Goal: Learn about a topic

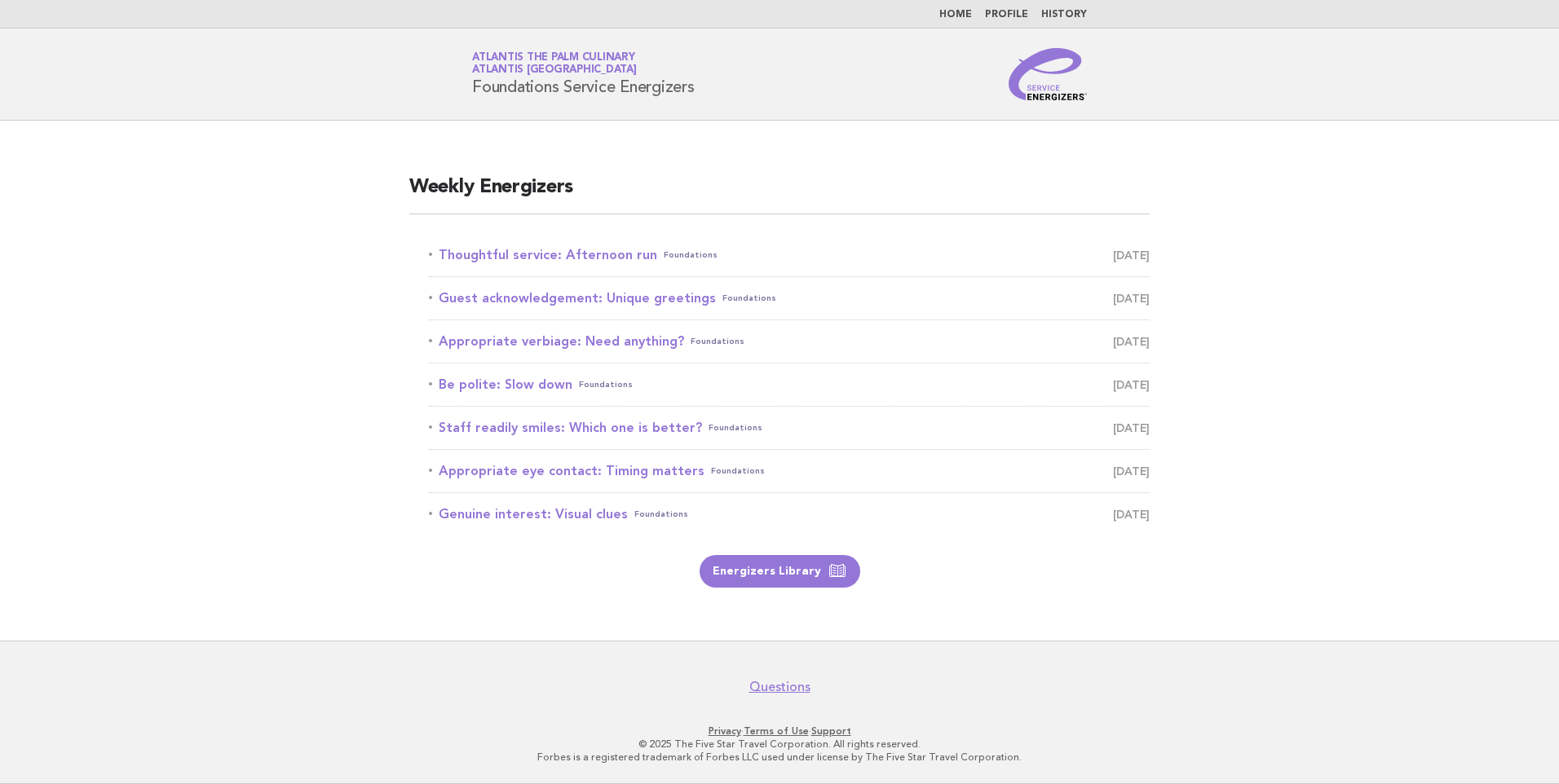
click at [1244, 220] on main "Weekly Energizers Thoughtful service: Afternoon run Foundations October 14 Gues…" at bounding box center [779, 380] width 1559 height 520
click at [593, 256] on link "Thoughtful service: Afternoon run Foundations October 14" at bounding box center [789, 255] width 721 height 23
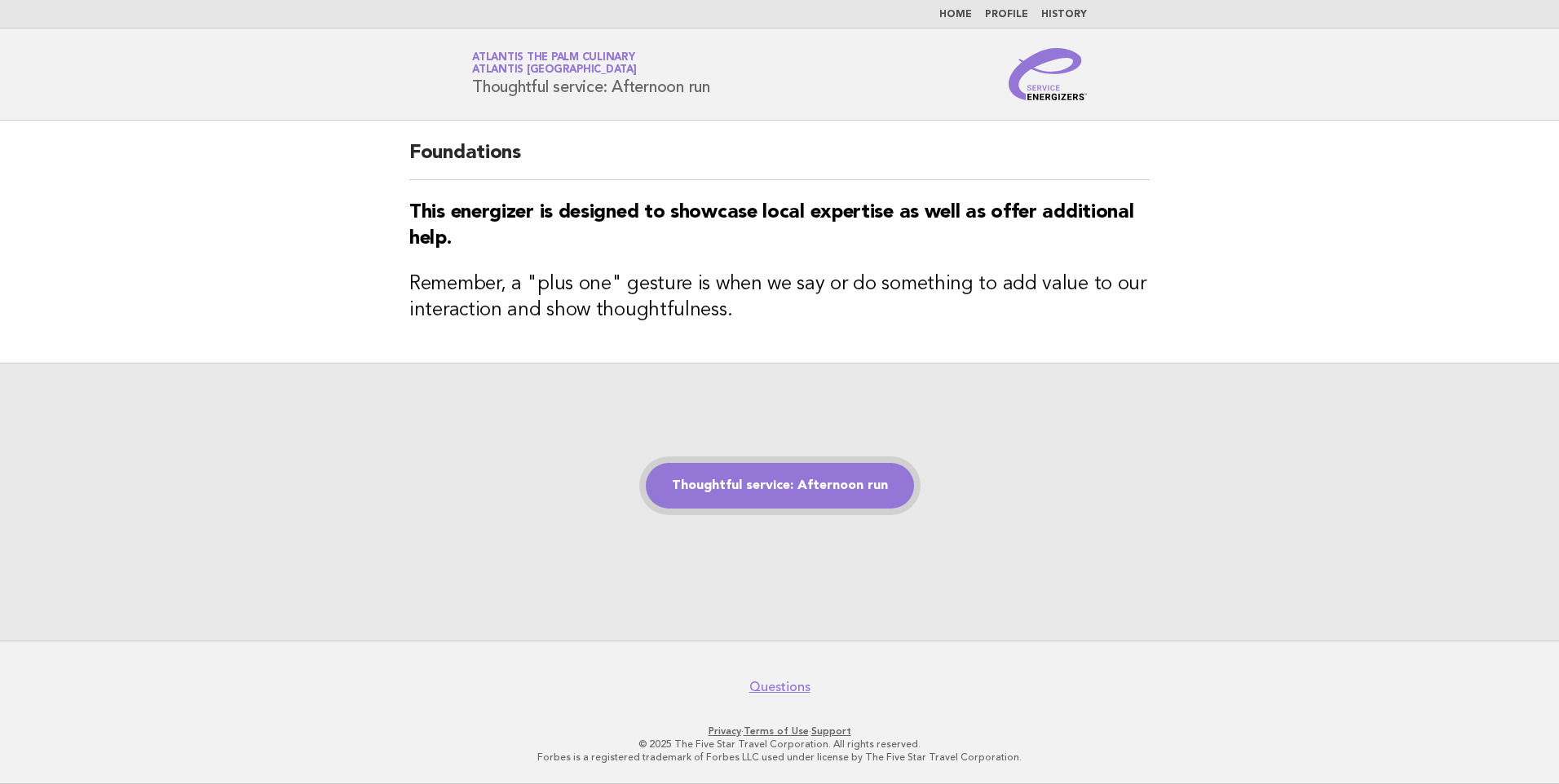
click at [744, 482] on link "Thoughtful service: Afternoon run" at bounding box center [780, 486] width 268 height 46
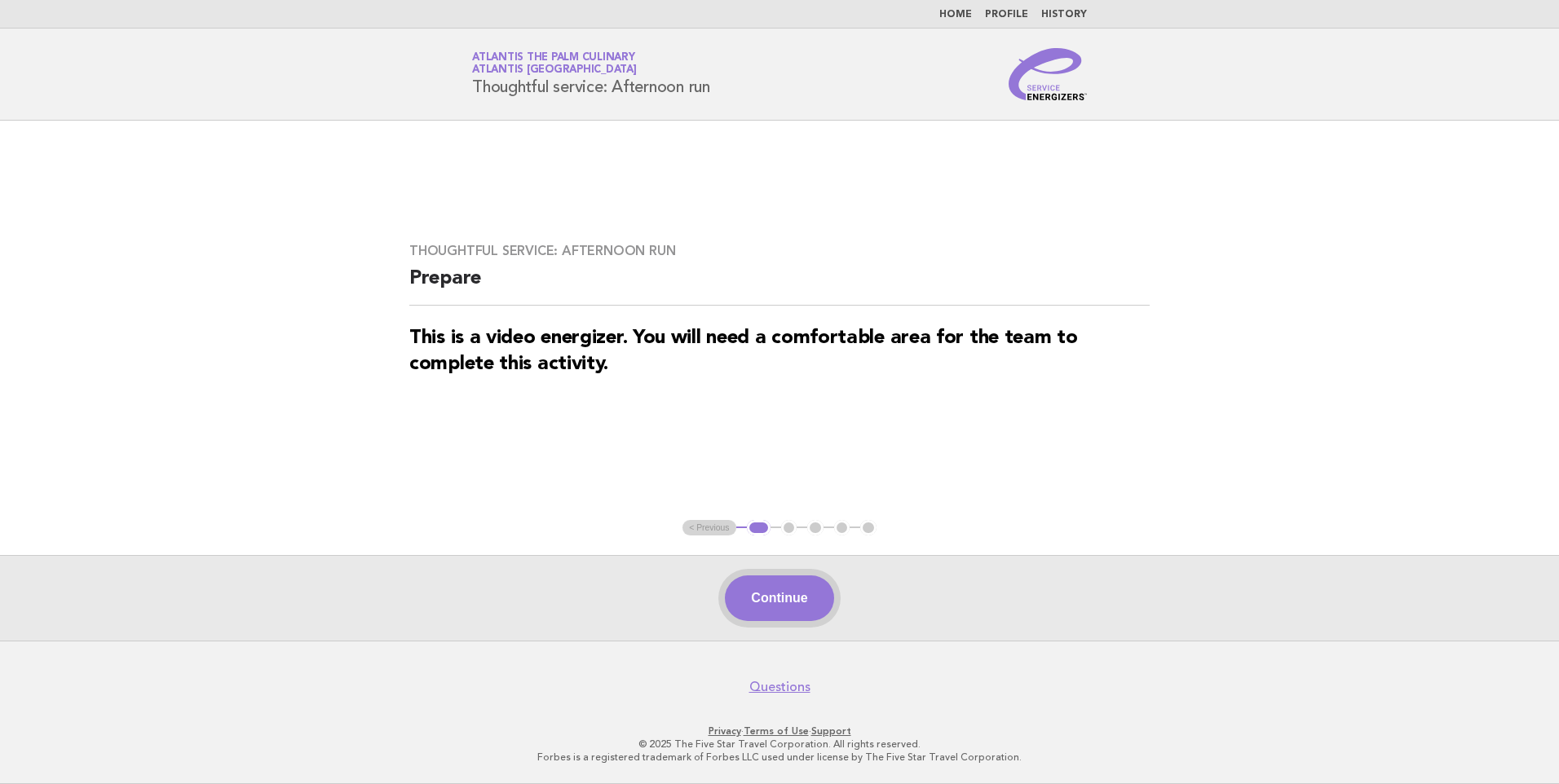
click at [806, 595] on button "Continue" at bounding box center [779, 598] width 108 height 46
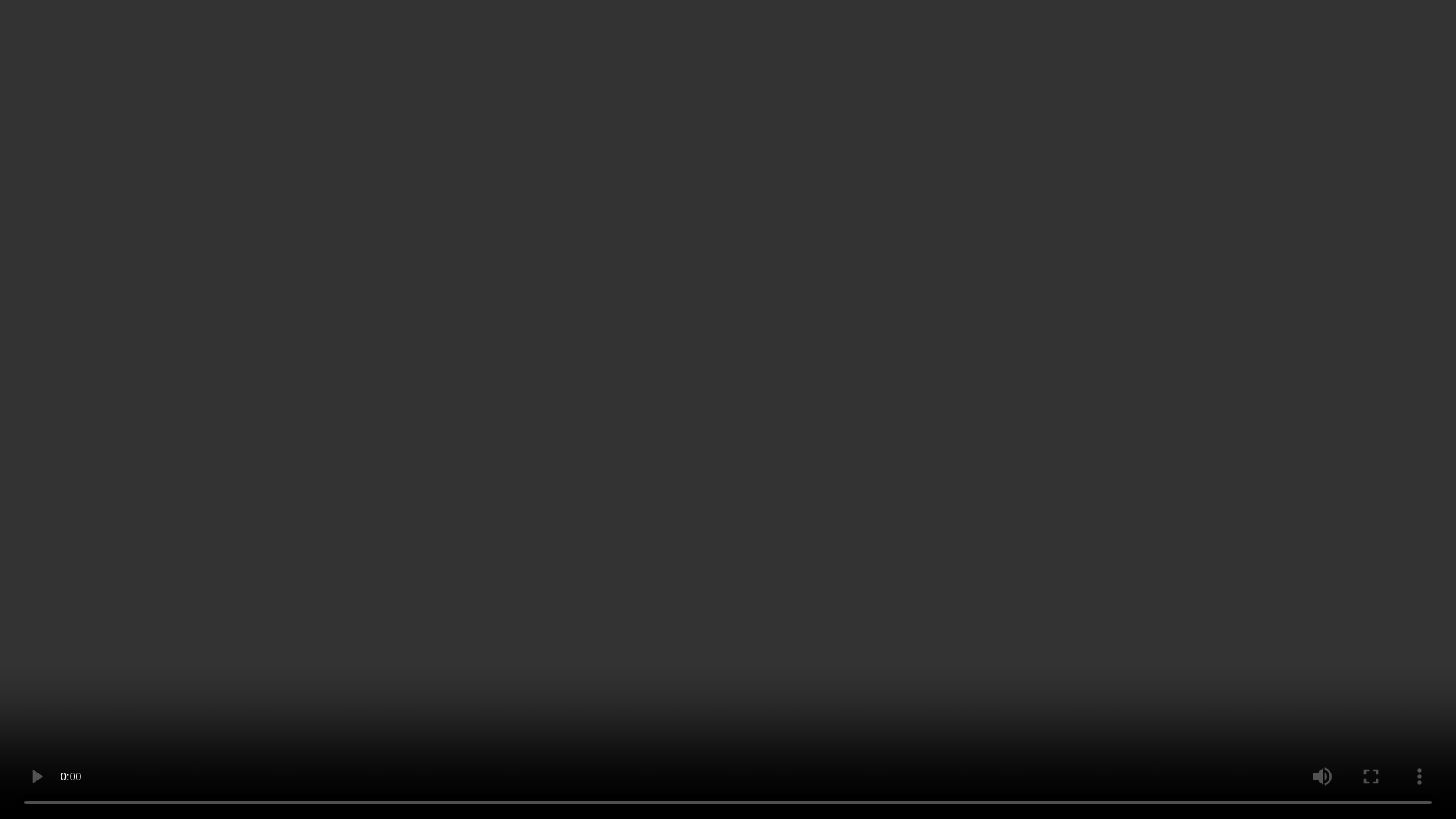
click at [895, 393] on video at bounding box center [728, 410] width 1456 height 819
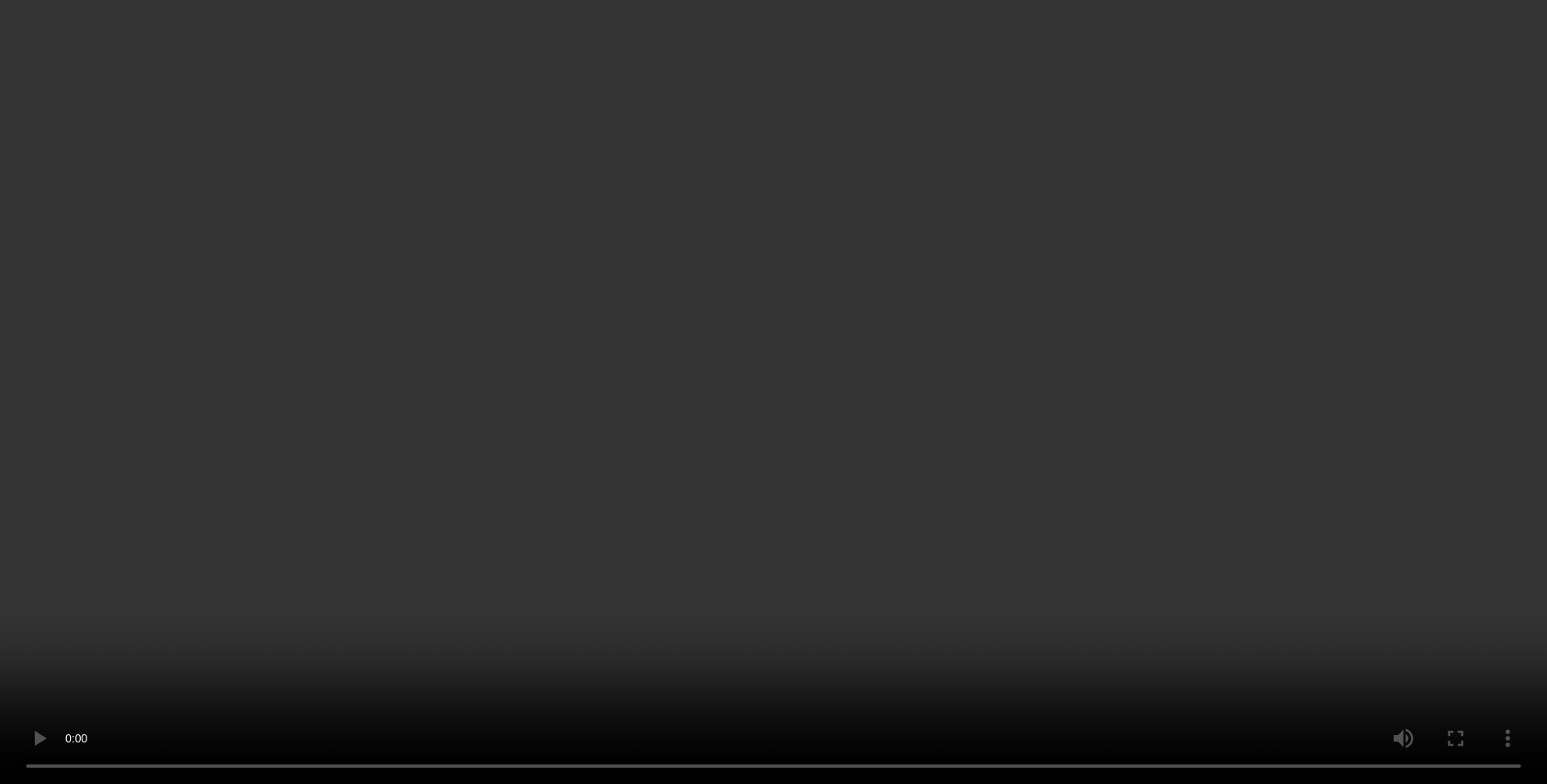
scroll to position [163, 0]
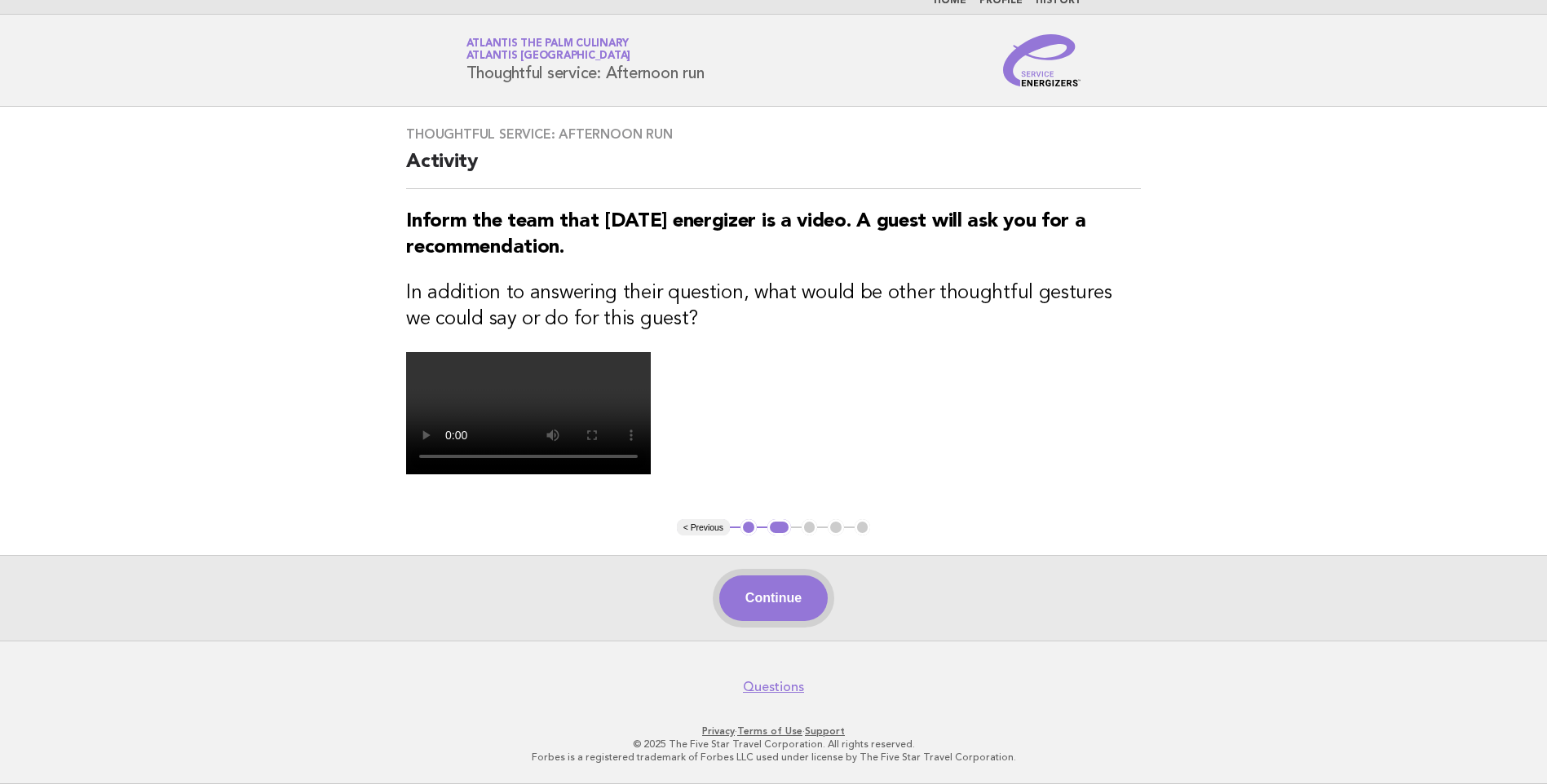
click at [814, 621] on button "Continue" at bounding box center [773, 598] width 108 height 46
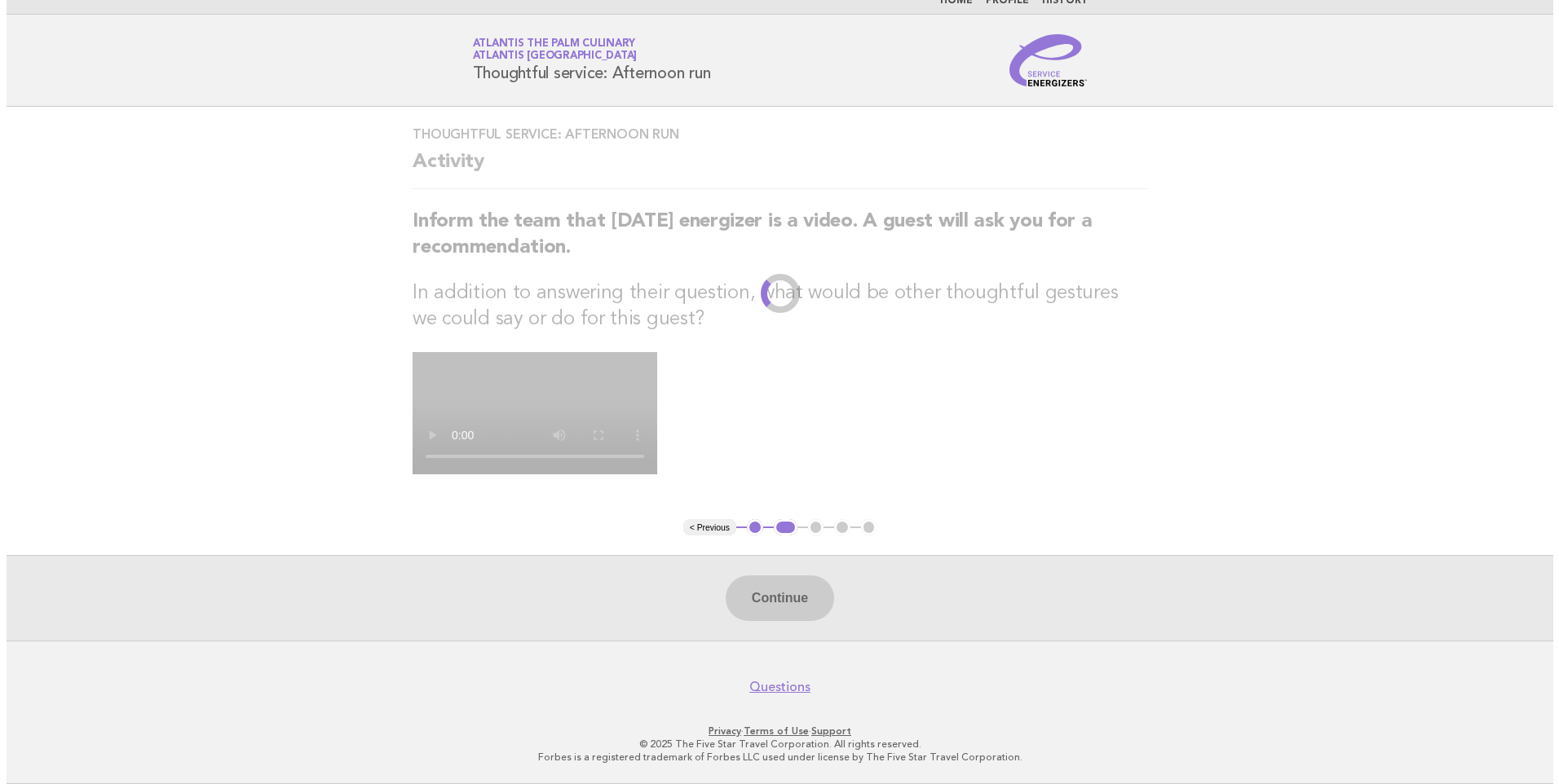
scroll to position [0, 0]
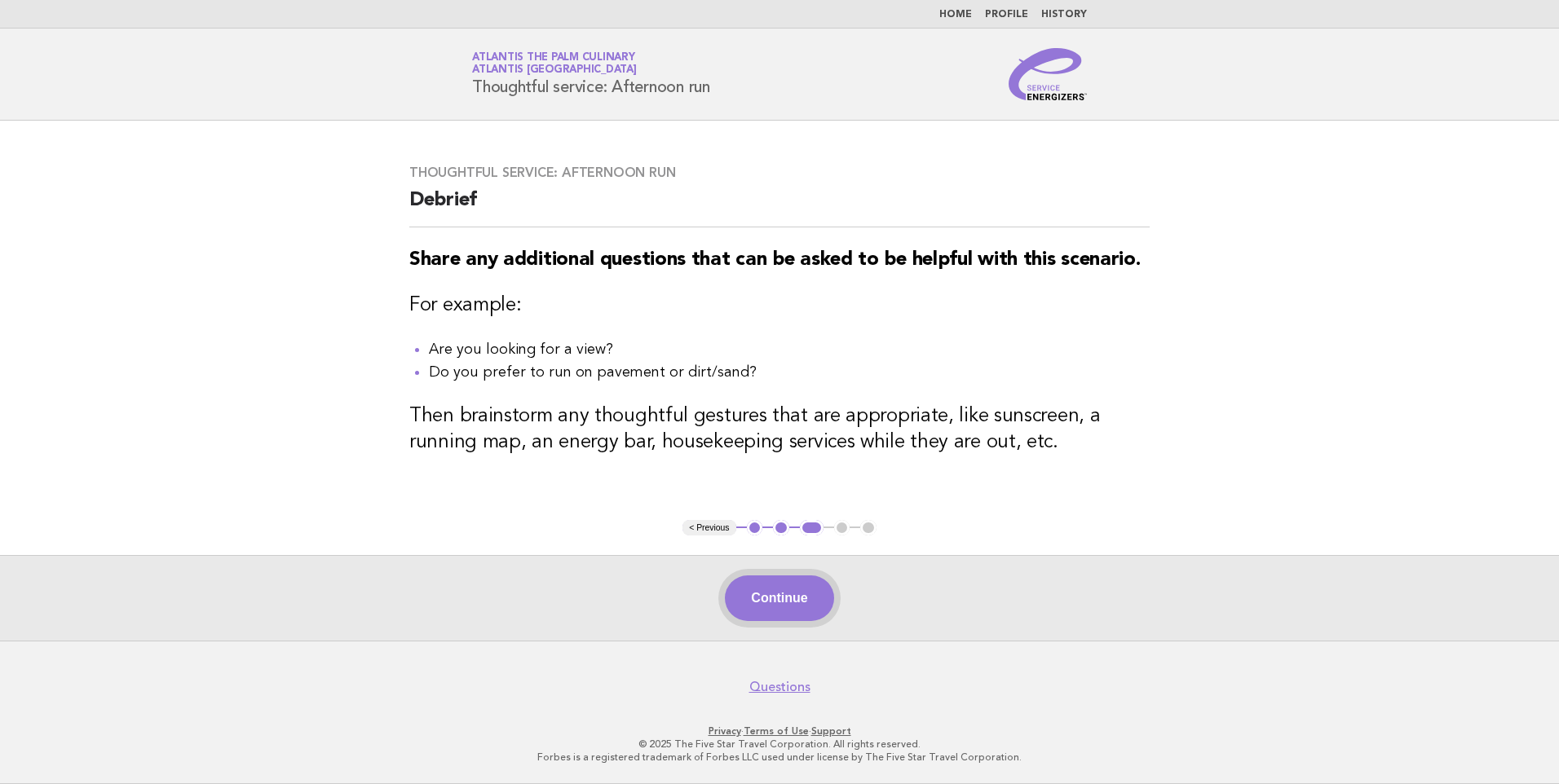
click at [756, 604] on button "Continue" at bounding box center [779, 598] width 108 height 46
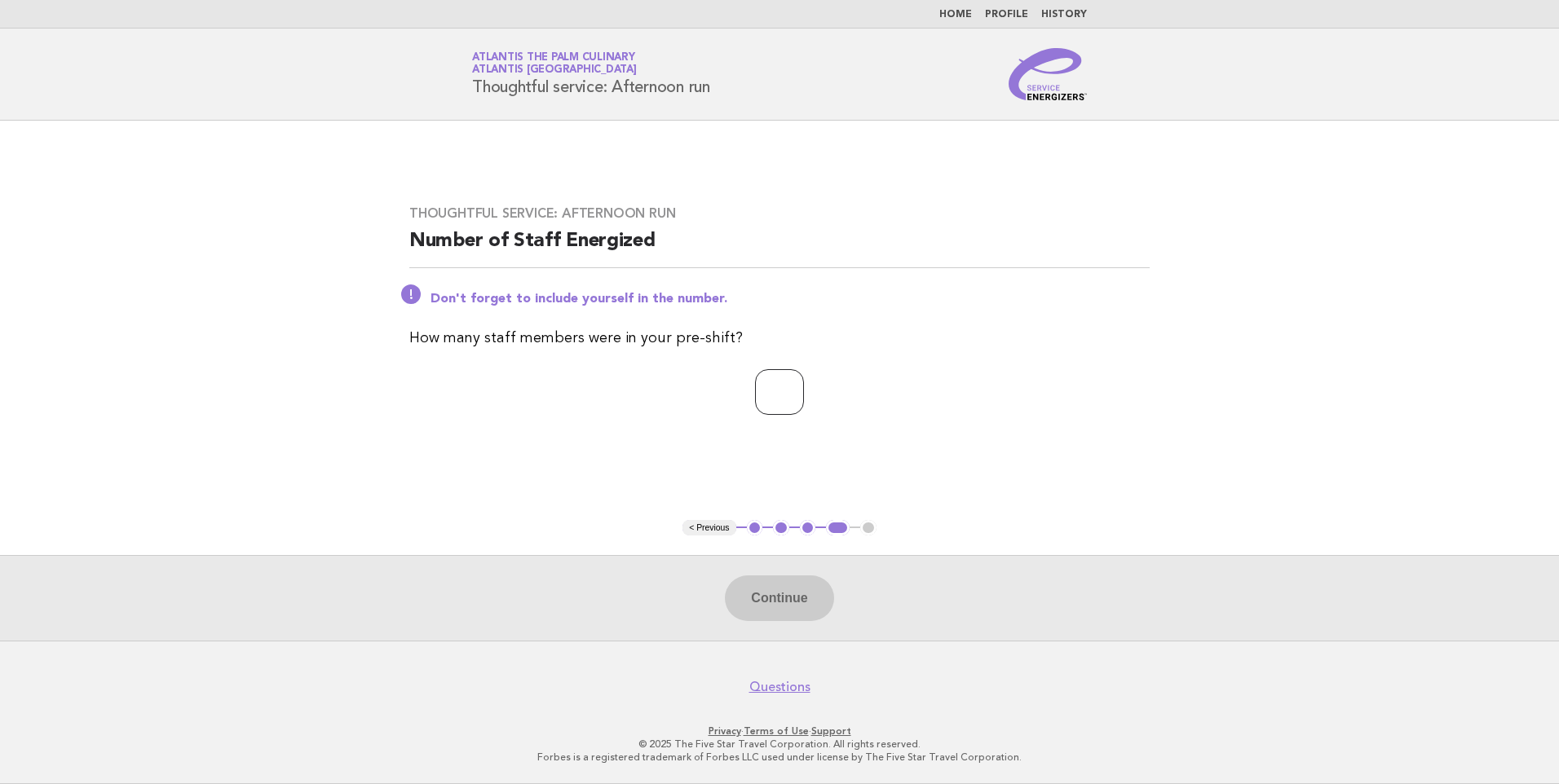
click at [759, 401] on input "number" at bounding box center [779, 392] width 49 height 46
type input "**"
click at [813, 595] on button "Continue" at bounding box center [779, 598] width 108 height 46
